Goal: Information Seeking & Learning: Check status

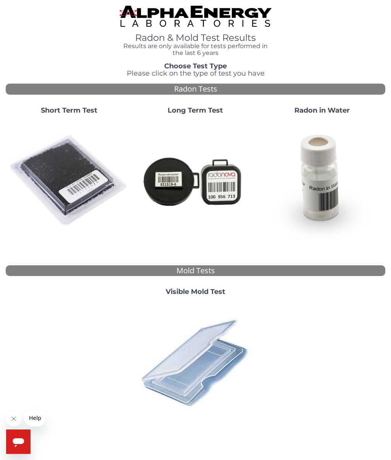
click at [84, 181] on img at bounding box center [69, 181] width 120 height 120
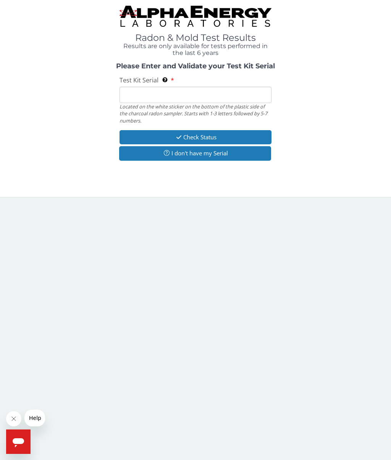
click at [181, 93] on input "Test Kit Serial Located on the white sticker on the bottom of the plastic side …" at bounding box center [195, 95] width 152 height 16
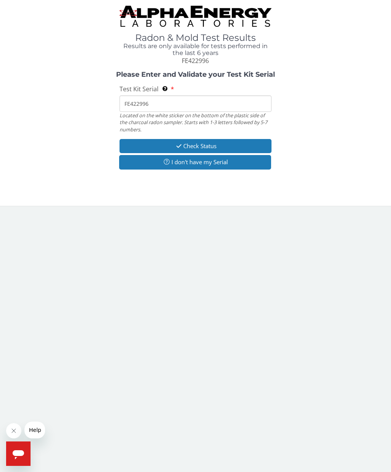
type input "FE422996"
click at [231, 143] on button "Check Status" at bounding box center [195, 146] width 152 height 14
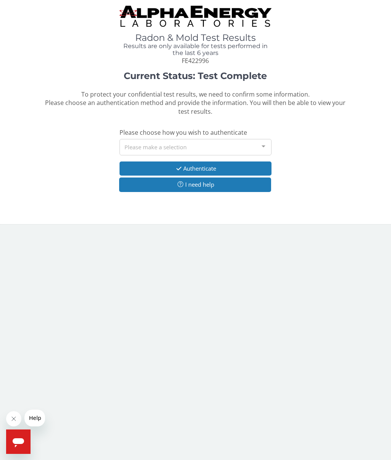
click at [263, 143] on div at bounding box center [263, 146] width 15 height 15
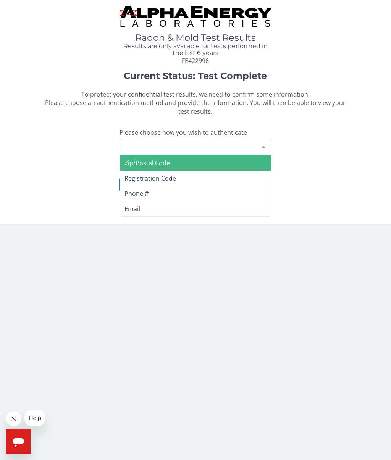
click at [226, 143] on div "Please make a selection" at bounding box center [195, 147] width 152 height 16
click at [181, 160] on span "Zip/Postal Code" at bounding box center [195, 162] width 151 height 15
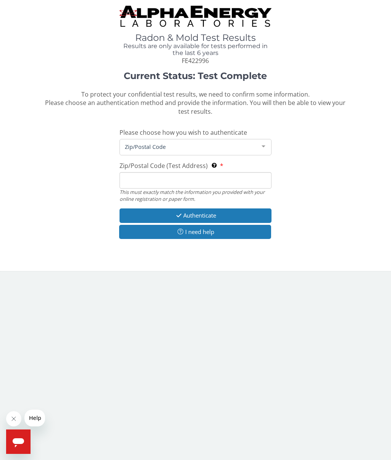
click at [203, 180] on input "Zip/Postal Code (Test Address) This must exactly match the information you prov…" at bounding box center [195, 180] width 152 height 16
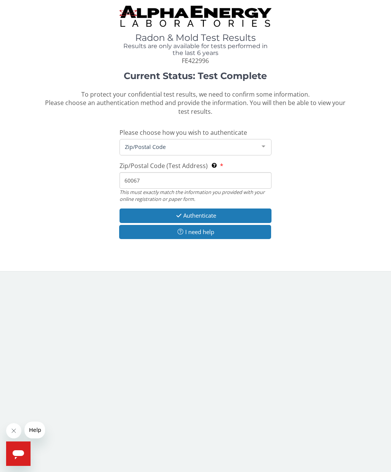
type input "60067"
click at [213, 211] on button "Authenticate" at bounding box center [195, 215] width 152 height 14
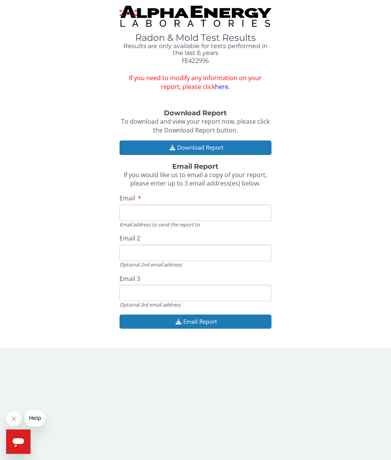
click at [226, 208] on input "Email" at bounding box center [195, 213] width 152 height 16
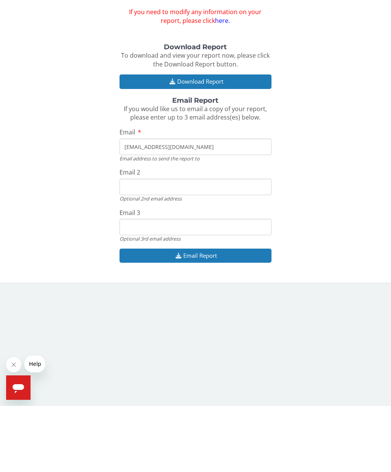
type input "[EMAIL_ADDRESS][DOMAIN_NAME]"
click at [251, 314] on button "Email Report" at bounding box center [195, 321] width 152 height 14
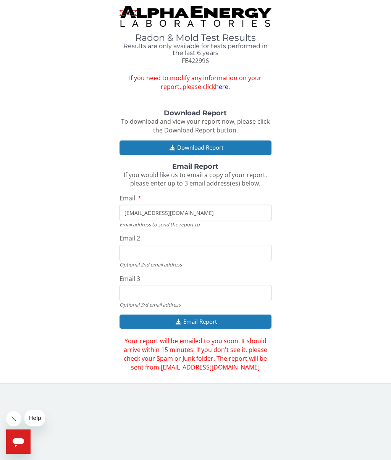
click at [237, 316] on button "Email Report" at bounding box center [195, 321] width 152 height 14
